Goal: Navigation & Orientation: Find specific page/section

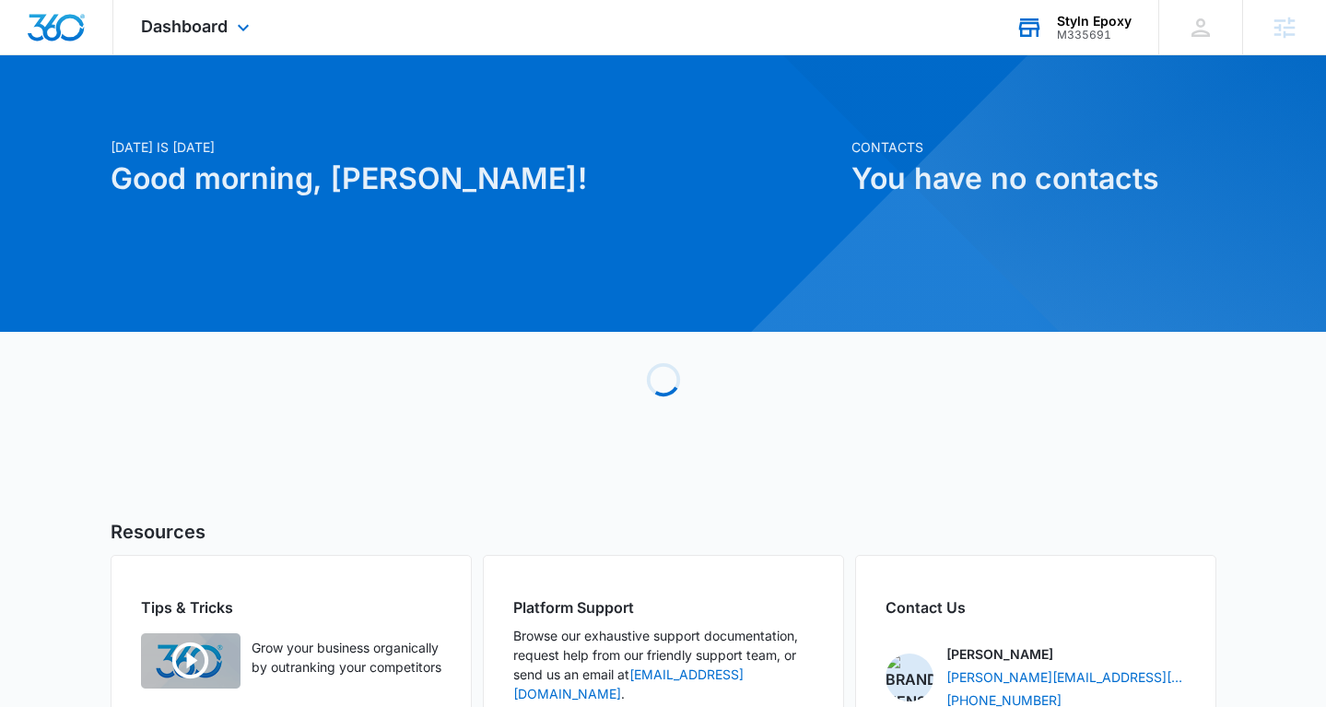
click at [1065, 29] on div "M335691" at bounding box center [1094, 35] width 75 height 13
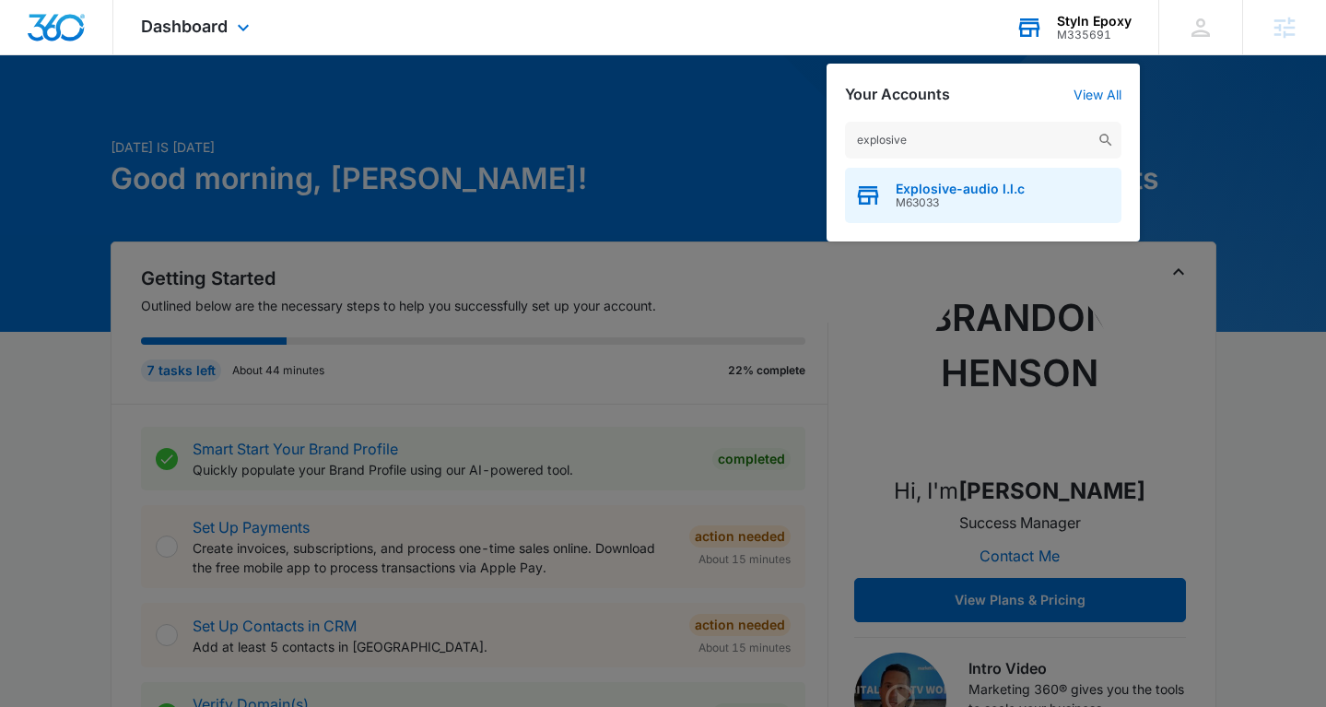
type input "explosive"
click at [927, 187] on span "Explosive-audio l.l.c" at bounding box center [960, 189] width 129 height 15
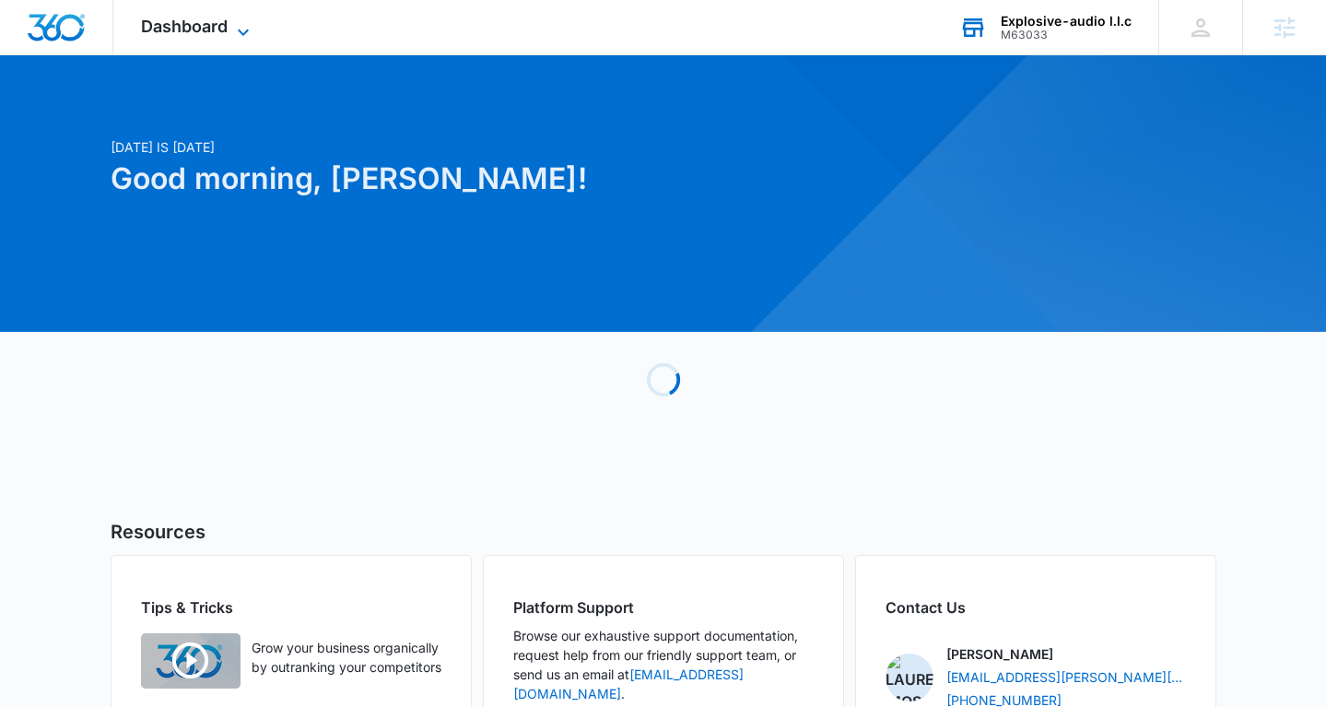
click at [204, 33] on span "Dashboard" at bounding box center [184, 26] width 87 height 19
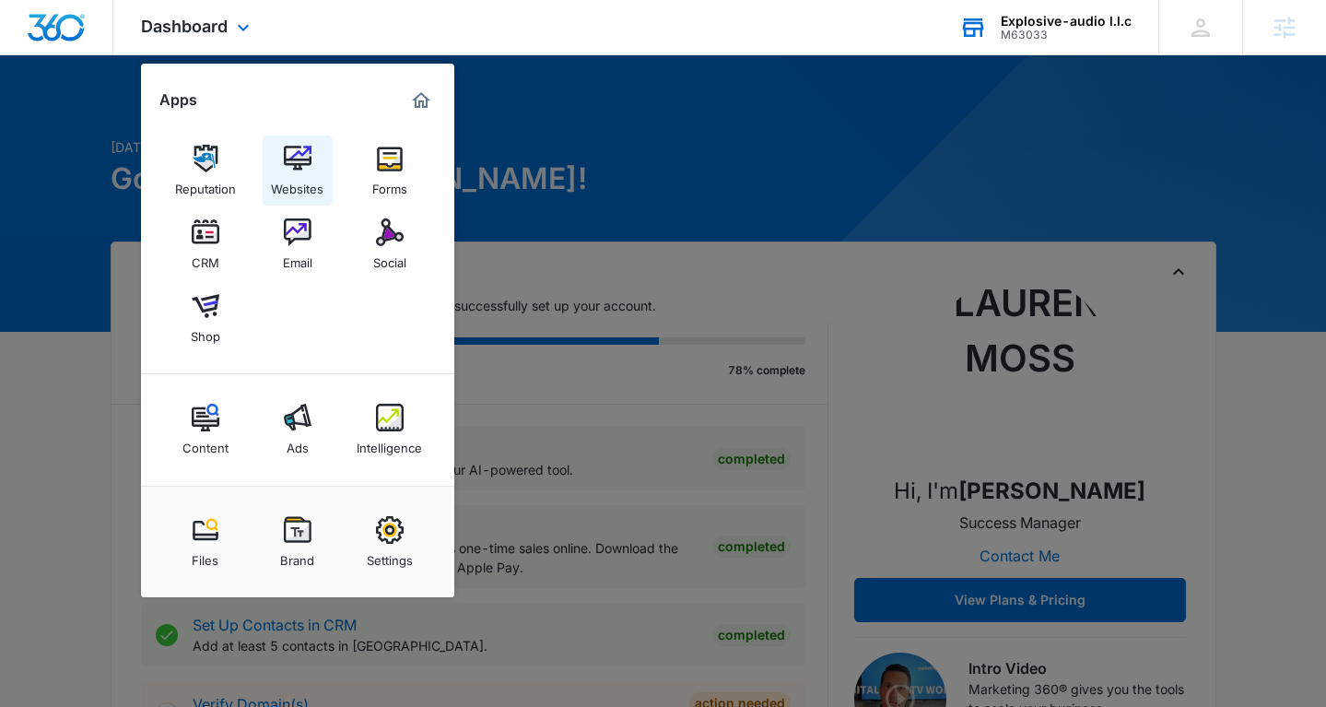
click at [303, 182] on div "Websites" at bounding box center [297, 184] width 53 height 24
